Goal: Book appointment/travel/reservation

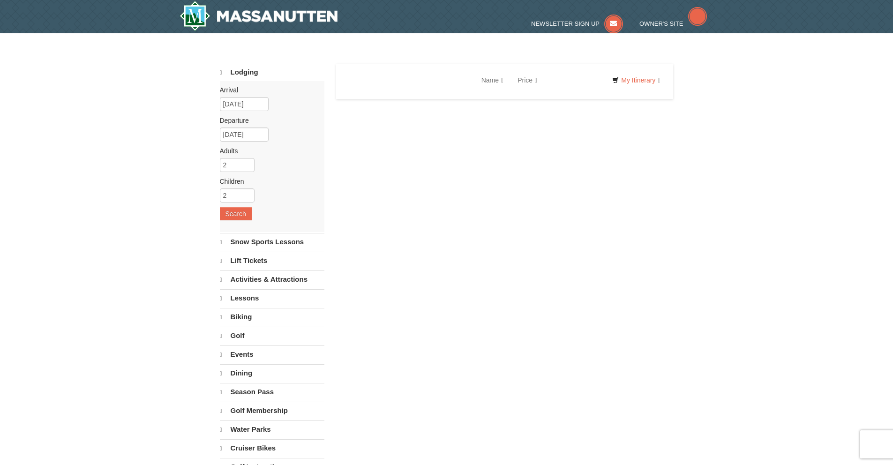
select select "10"
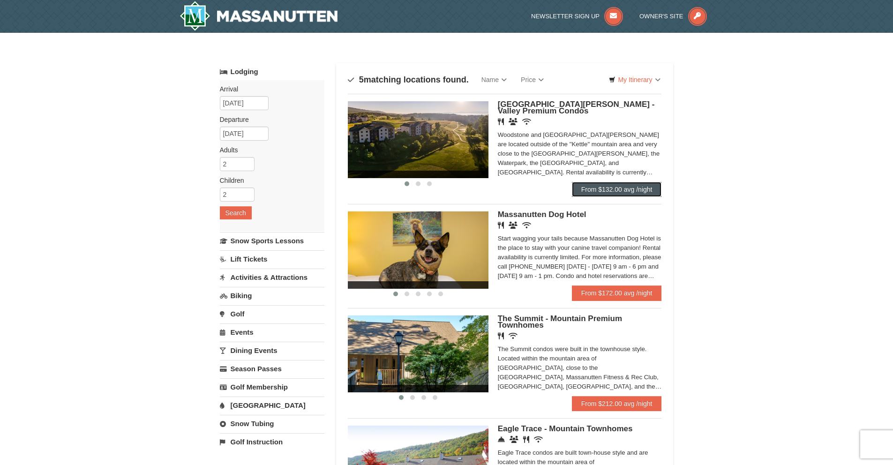
click at [577, 189] on link "From $132.00 avg /night" at bounding box center [617, 189] width 90 height 15
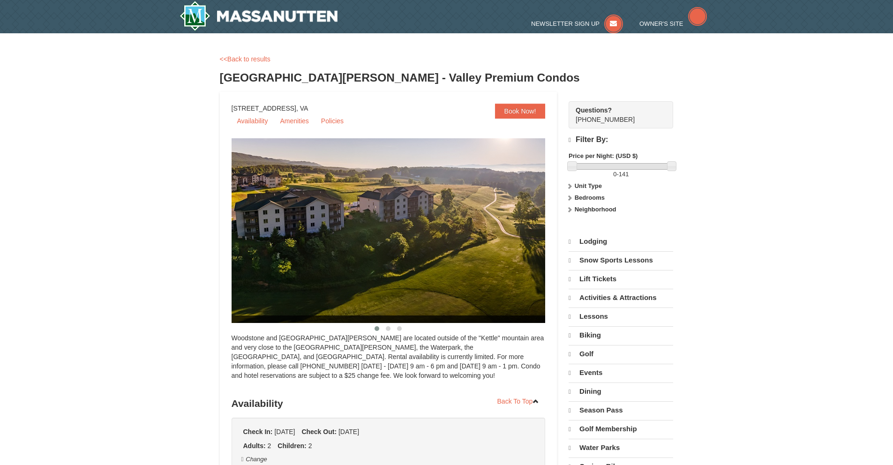
select select "10"
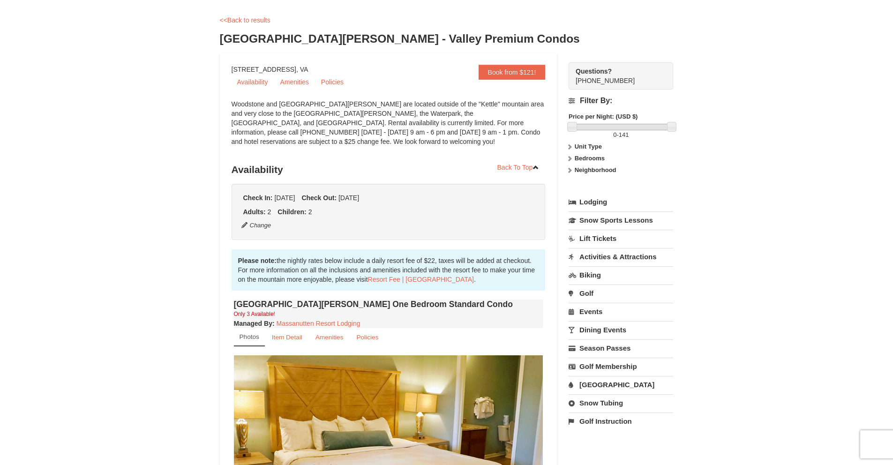
scroll to position [87, 0]
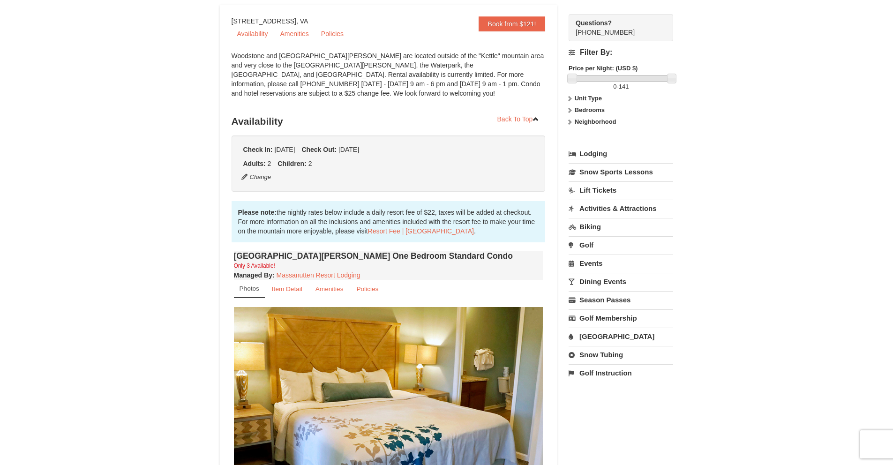
click at [597, 355] on link "Snow Tubing" at bounding box center [621, 354] width 105 height 17
click at [603, 389] on select "October November December January February March April May June July August Sep…" at bounding box center [618, 386] width 98 height 14
select select "12"
click at [569, 379] on select "October November December January February March April May June July August Sep…" at bounding box center [618, 386] width 98 height 14
click at [591, 403] on button "Search" at bounding box center [585, 404] width 32 height 13
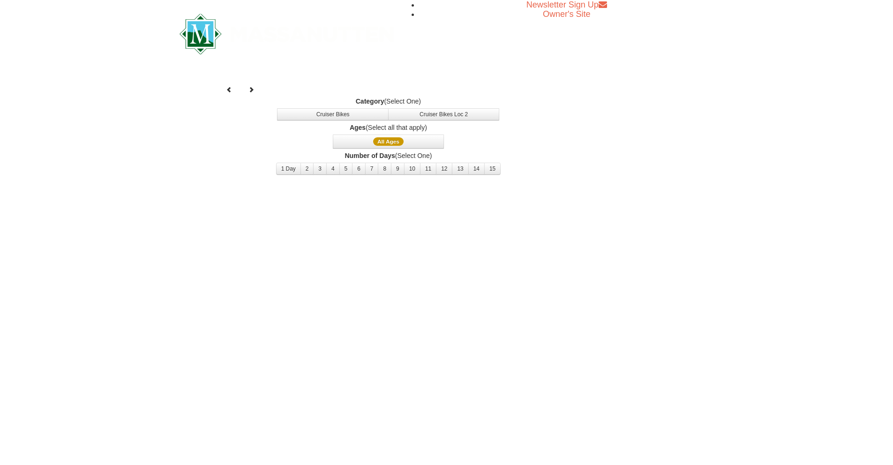
select select "12"
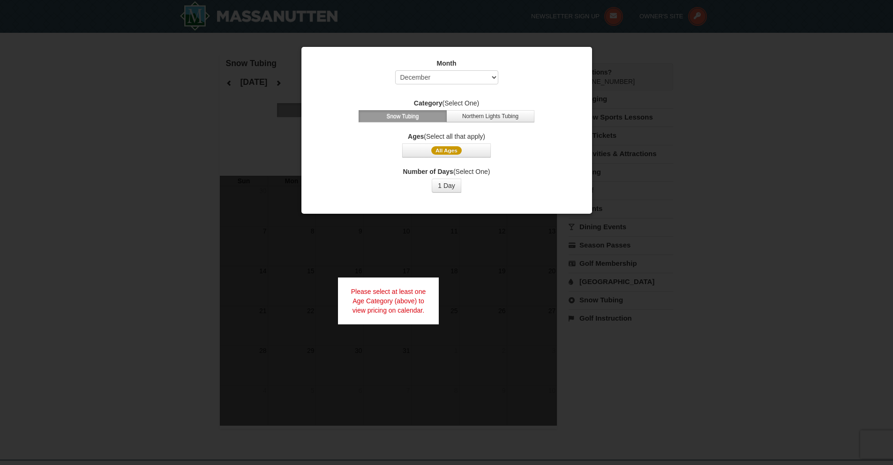
click at [672, 326] on div at bounding box center [446, 232] width 893 height 465
click at [458, 182] on button "1 Day" at bounding box center [447, 186] width 30 height 14
click at [466, 150] on button "All Ages" at bounding box center [446, 150] width 88 height 14
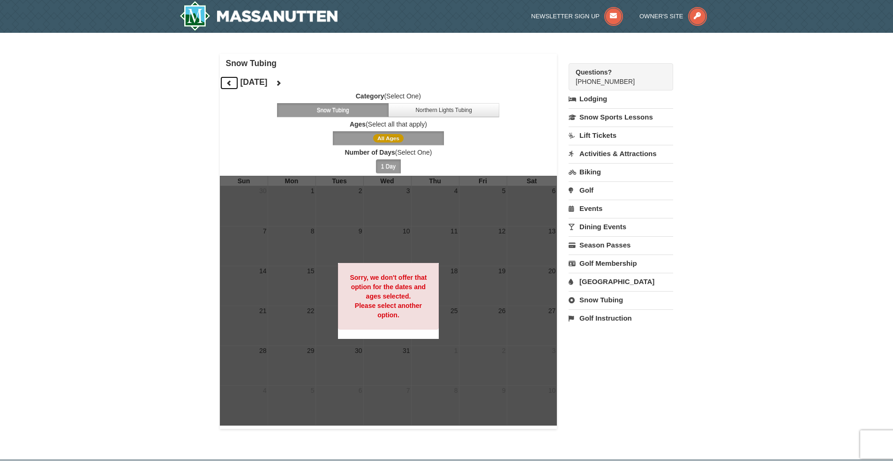
click at [227, 82] on icon at bounding box center [229, 83] width 7 height 7
click at [227, 80] on icon at bounding box center [229, 83] width 7 height 7
drag, startPoint x: 273, startPoint y: 8, endPoint x: 266, endPoint y: 10, distance: 7.6
click at [273, 8] on img at bounding box center [259, 16] width 158 height 30
